Goal: Check status: Check status

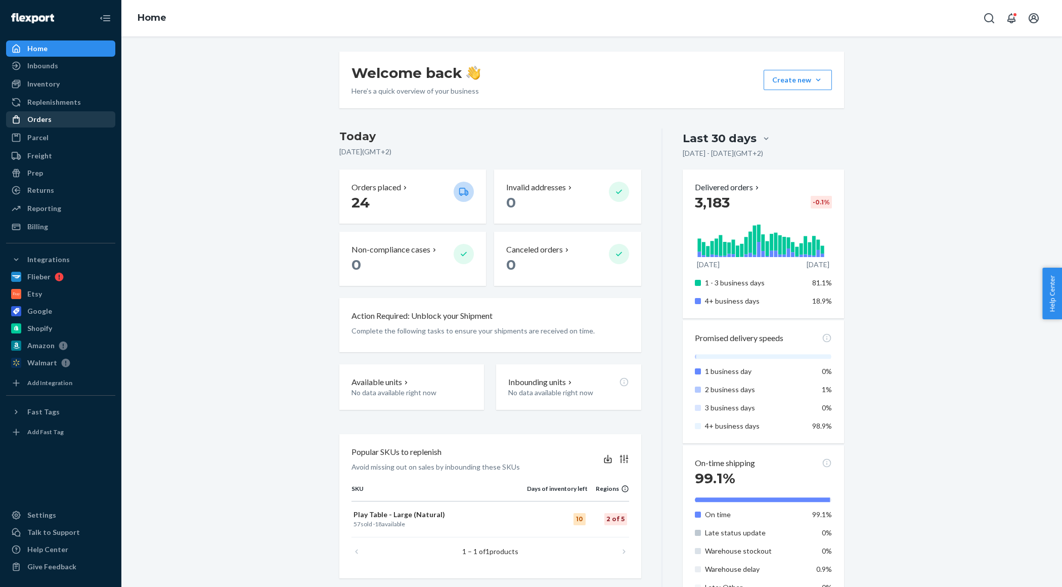
click at [43, 120] on div "Orders" at bounding box center [39, 119] width 24 height 10
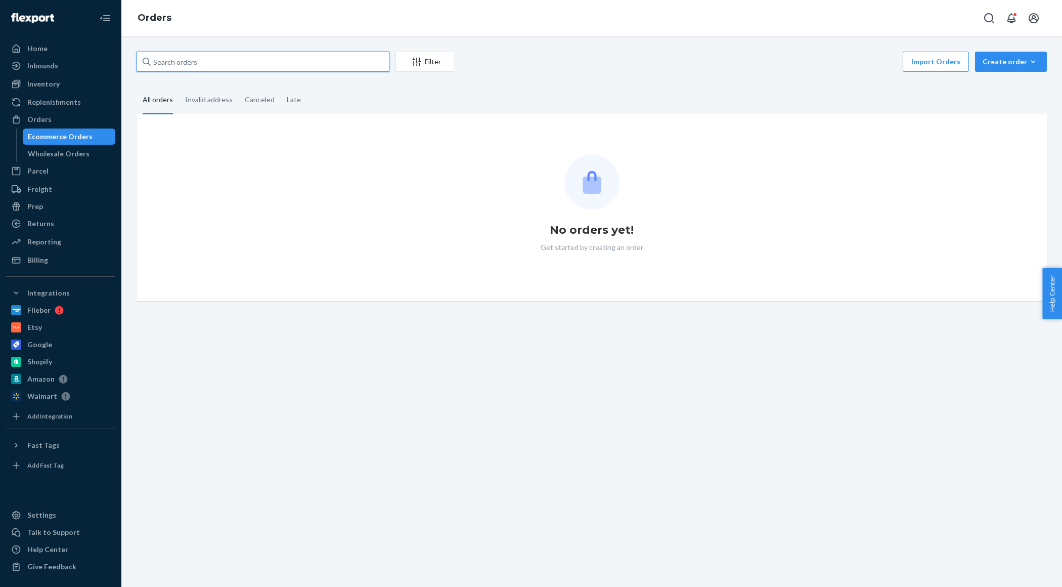
click at [222, 58] on input "text" at bounding box center [263, 62] width 253 height 20
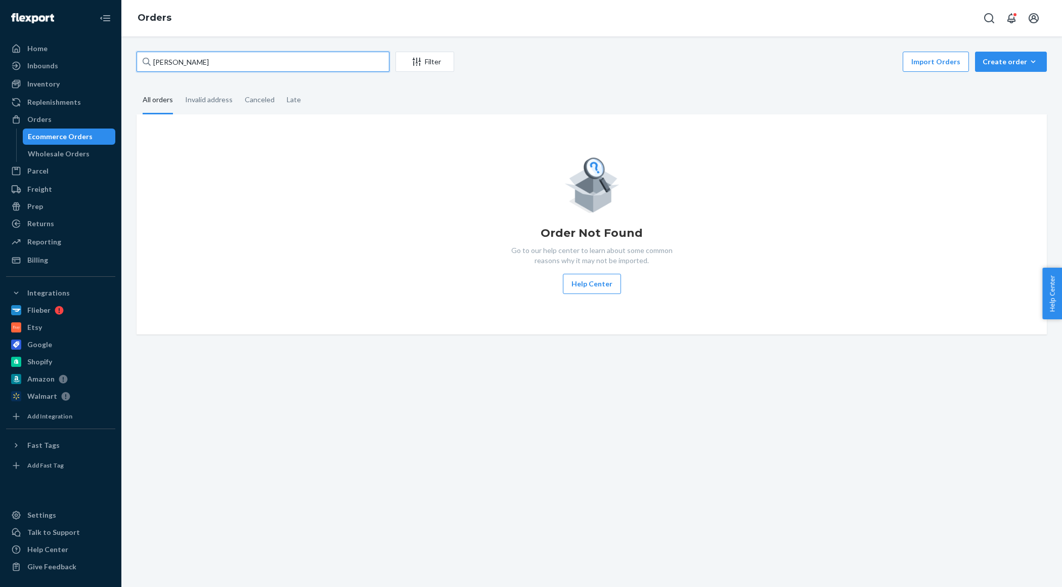
click at [159, 61] on input "[PERSON_NAME]" at bounding box center [263, 62] width 253 height 20
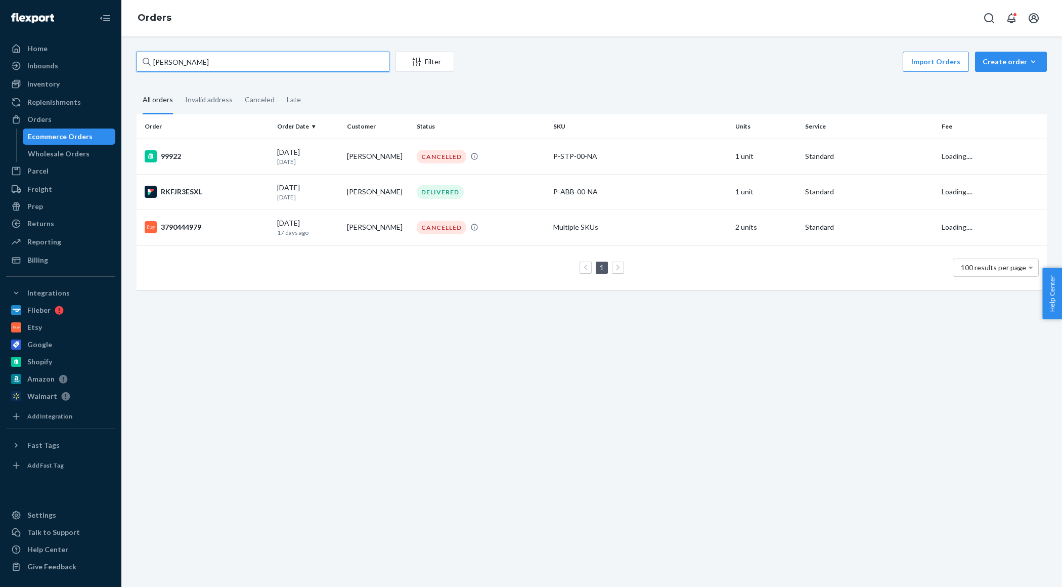
type input "[PERSON_NAME]"
click at [355, 187] on td "[PERSON_NAME]" at bounding box center [378, 191] width 70 height 35
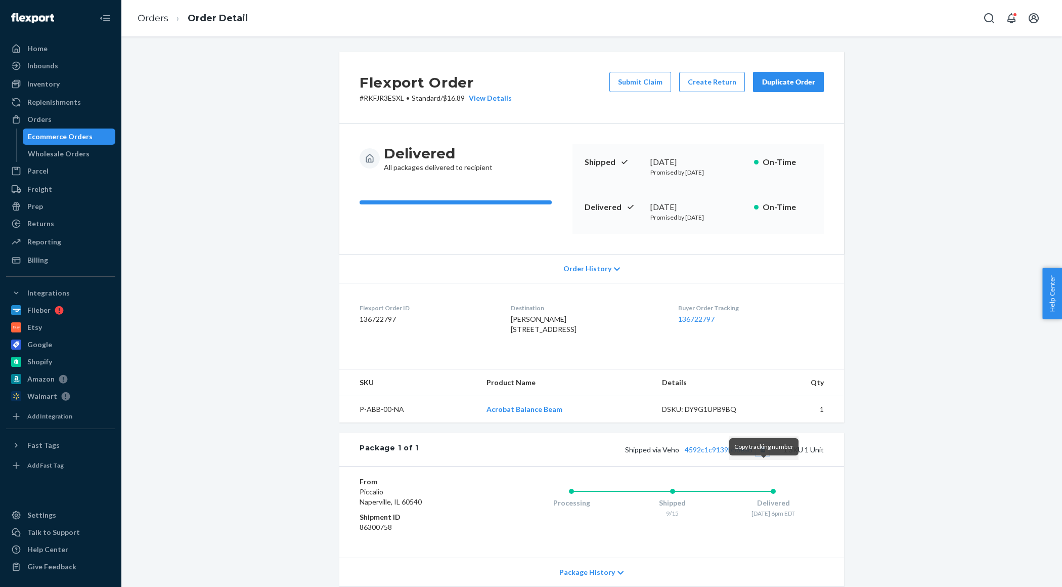
click at [765, 456] on button "Copy tracking number" at bounding box center [762, 449] width 13 height 13
click at [41, 43] on div "Home" at bounding box center [60, 48] width 107 height 14
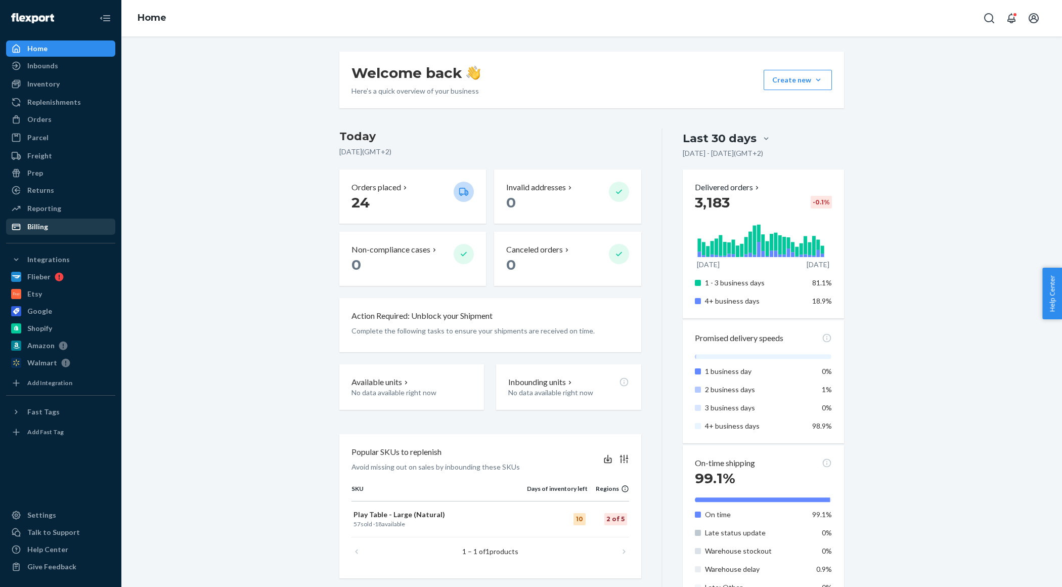
click at [44, 228] on div "Billing" at bounding box center [37, 227] width 21 height 10
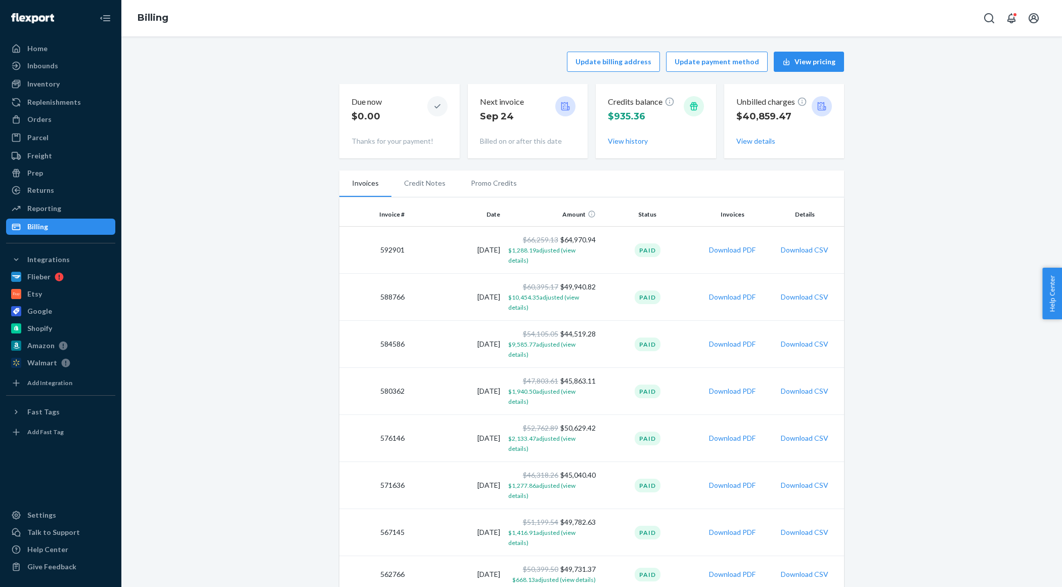
click at [428, 181] on li "Credit Notes" at bounding box center [424, 182] width 67 height 25
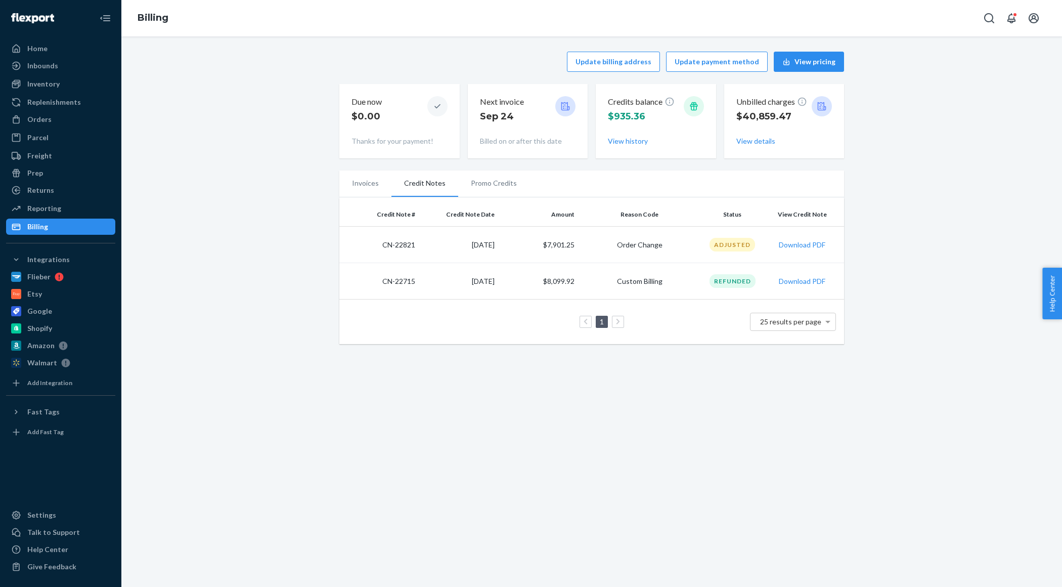
click at [495, 183] on li "Promo Credits" at bounding box center [493, 182] width 71 height 25
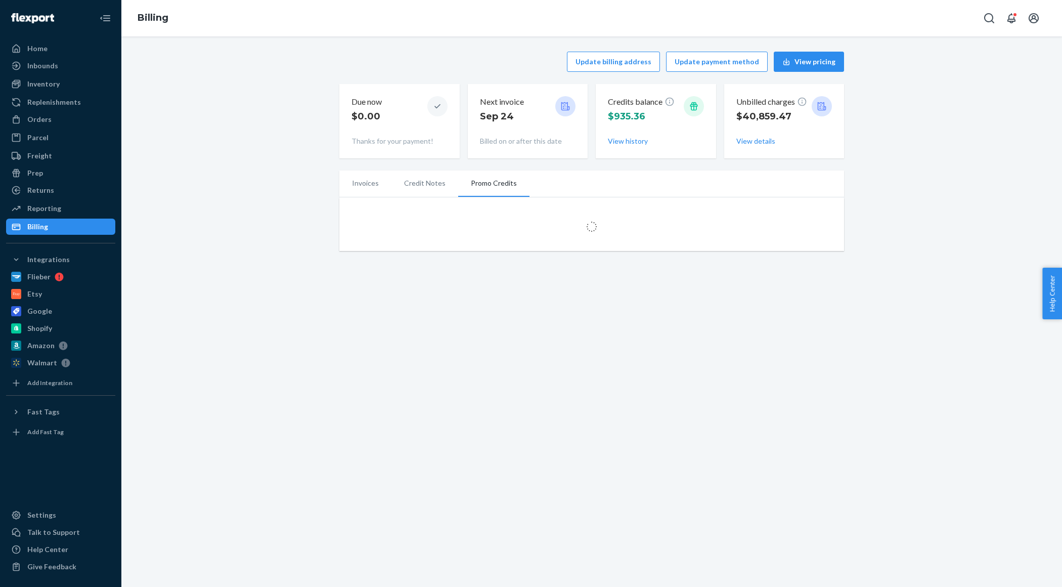
click at [368, 183] on li "Invoices" at bounding box center [365, 182] width 52 height 25
